Goal: Task Accomplishment & Management: Manage account settings

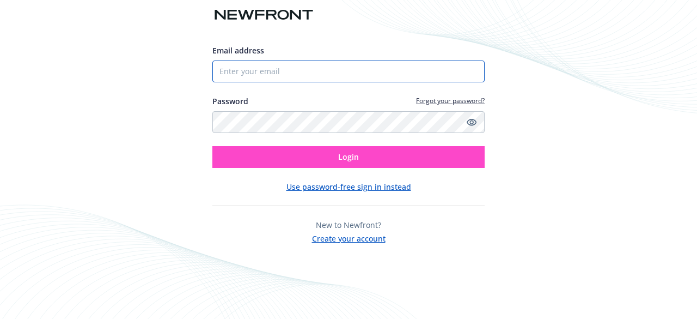
type input "[EMAIL_ADDRESS][DOMAIN_NAME]"
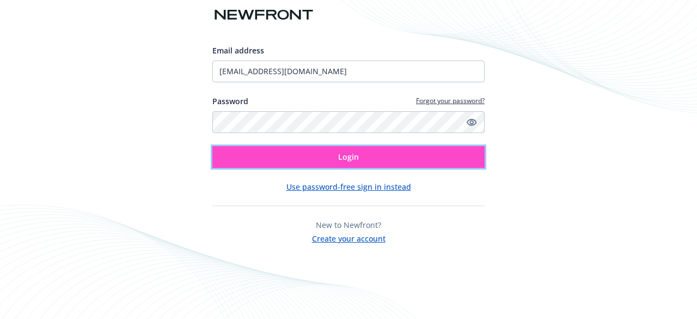
click at [389, 163] on button "Login" at bounding box center [348, 157] width 272 height 22
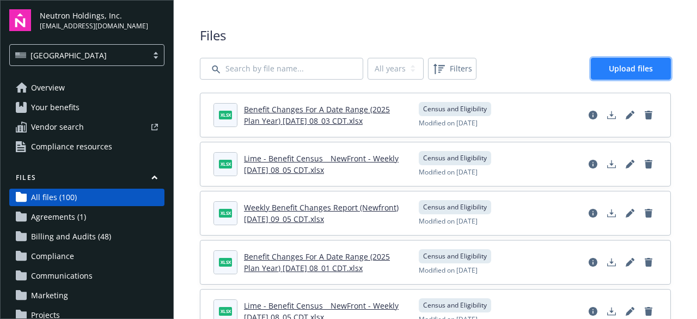
click at [612, 76] on link "Upload files" at bounding box center [631, 69] width 80 height 22
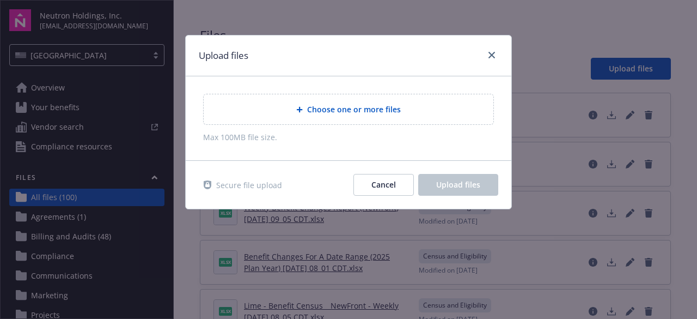
click at [321, 108] on span "Choose one or more files" at bounding box center [354, 109] width 94 height 11
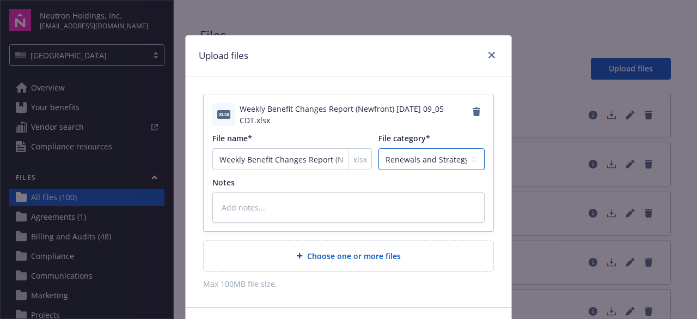
click at [435, 167] on select "Agreements Billing and Audits Census and Eligibility Communications Compliance …" at bounding box center [432, 159] width 106 height 22
select select "Census"
click at [379, 148] on select "Agreements Billing and Audits Census and Eligibility Communications Compliance …" at bounding box center [432, 159] width 106 height 22
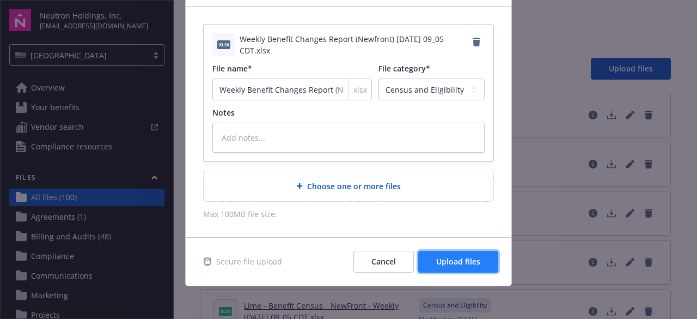
click at [473, 256] on span "Upload files" at bounding box center [458, 261] width 44 height 10
type textarea "x"
